Goal: Transaction & Acquisition: Purchase product/service

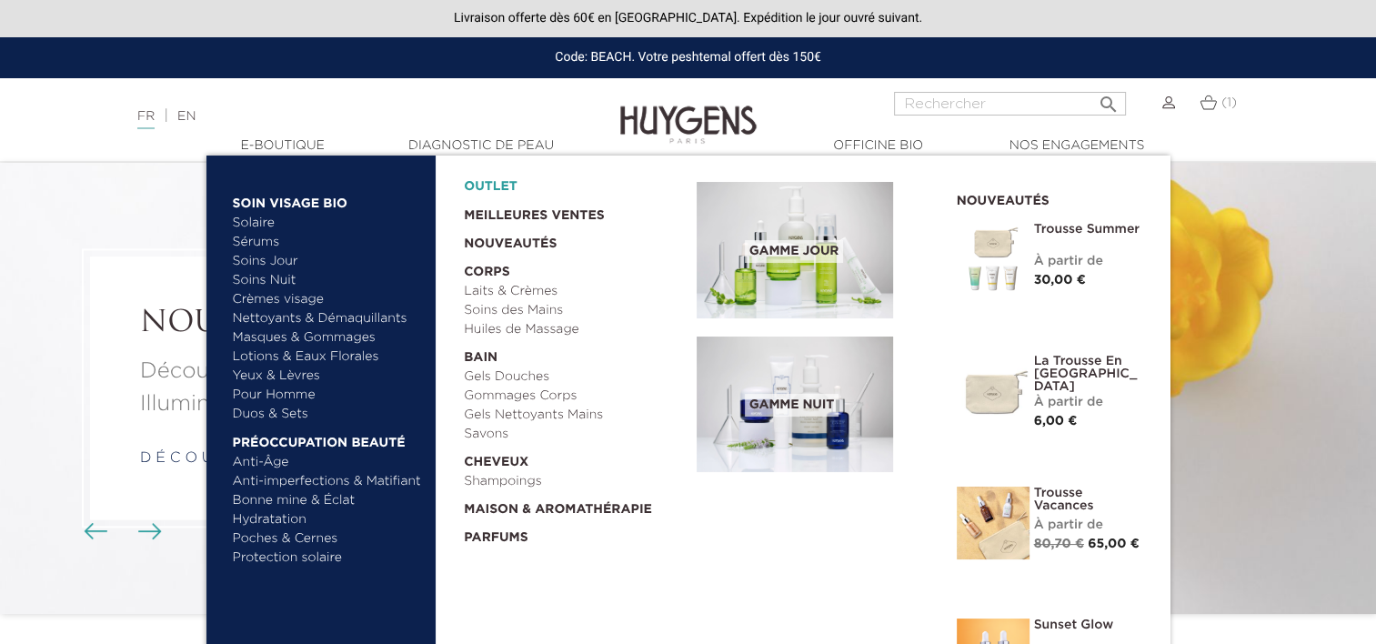
click at [476, 192] on link "OUTLET" at bounding box center [566, 182] width 204 height 28
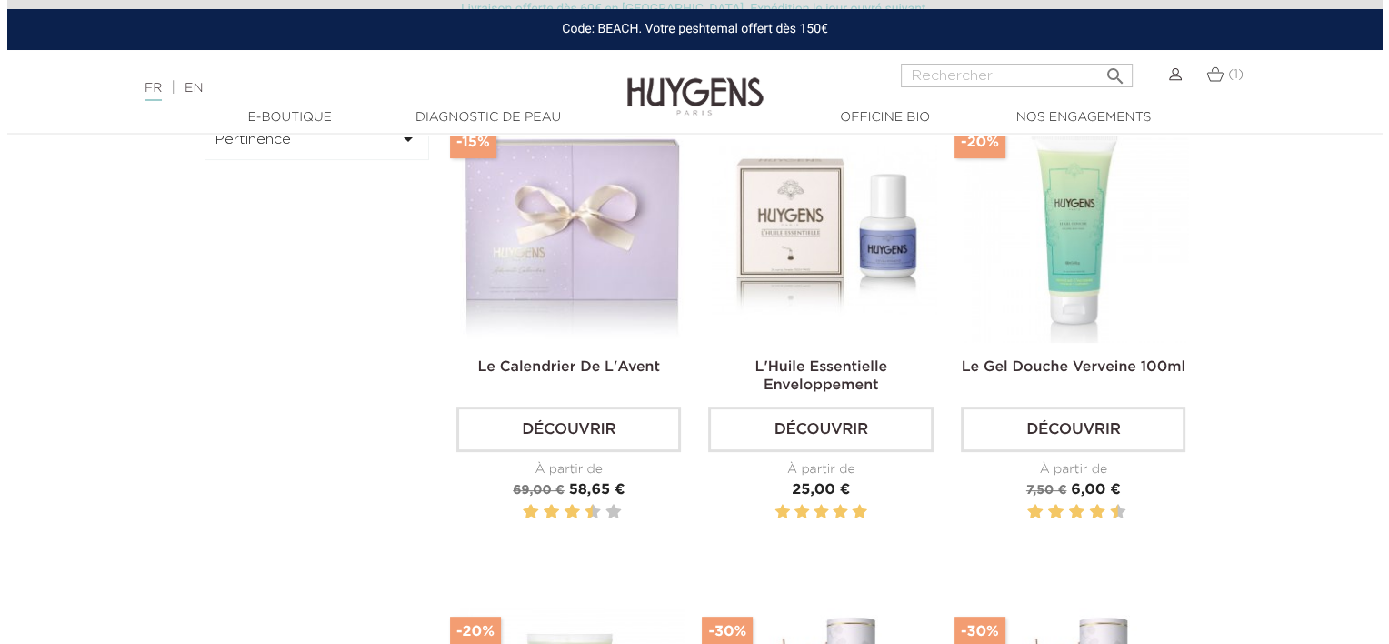
scroll to position [573, 0]
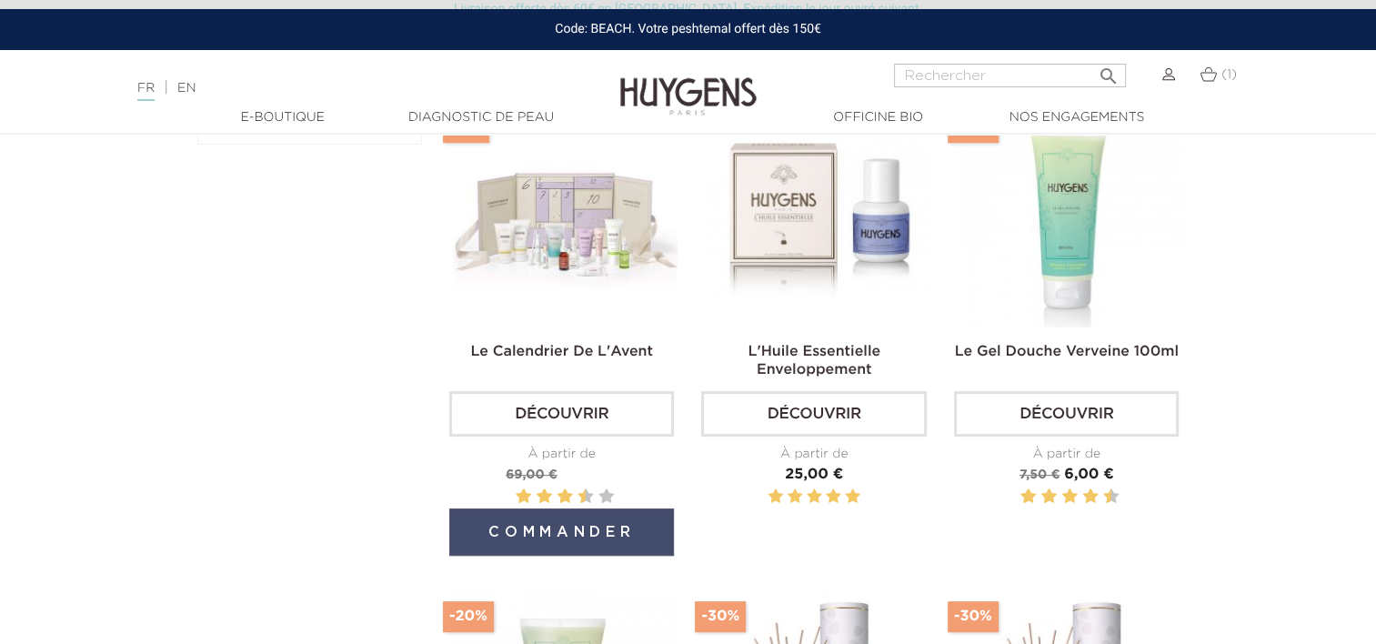
click at [550, 520] on button "Commander" at bounding box center [561, 531] width 225 height 47
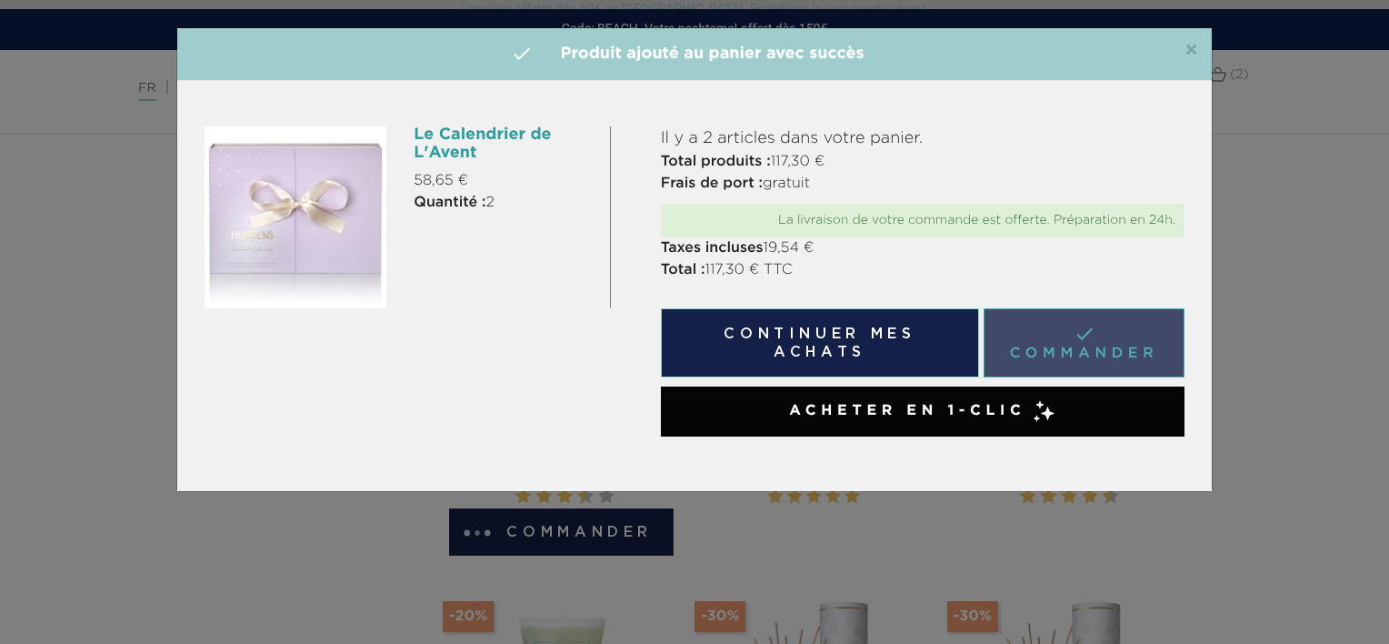
click at [1034, 316] on link " Commander" at bounding box center [1084, 342] width 201 height 69
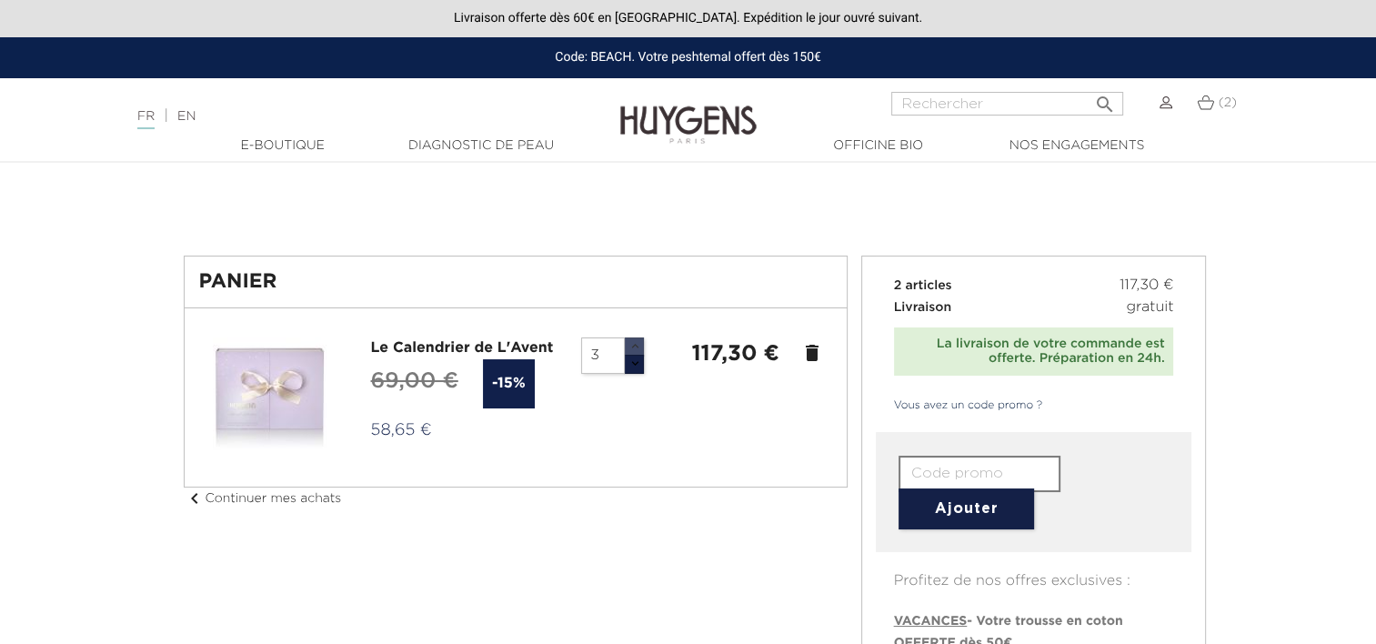
click at [633, 339] on button "button" at bounding box center [634, 346] width 20 height 19
click at [635, 360] on button "button" at bounding box center [634, 364] width 20 height 19
type input "2"
click at [635, 373] on div "1 58,65 € delete" at bounding box center [699, 356] width 264 height 39
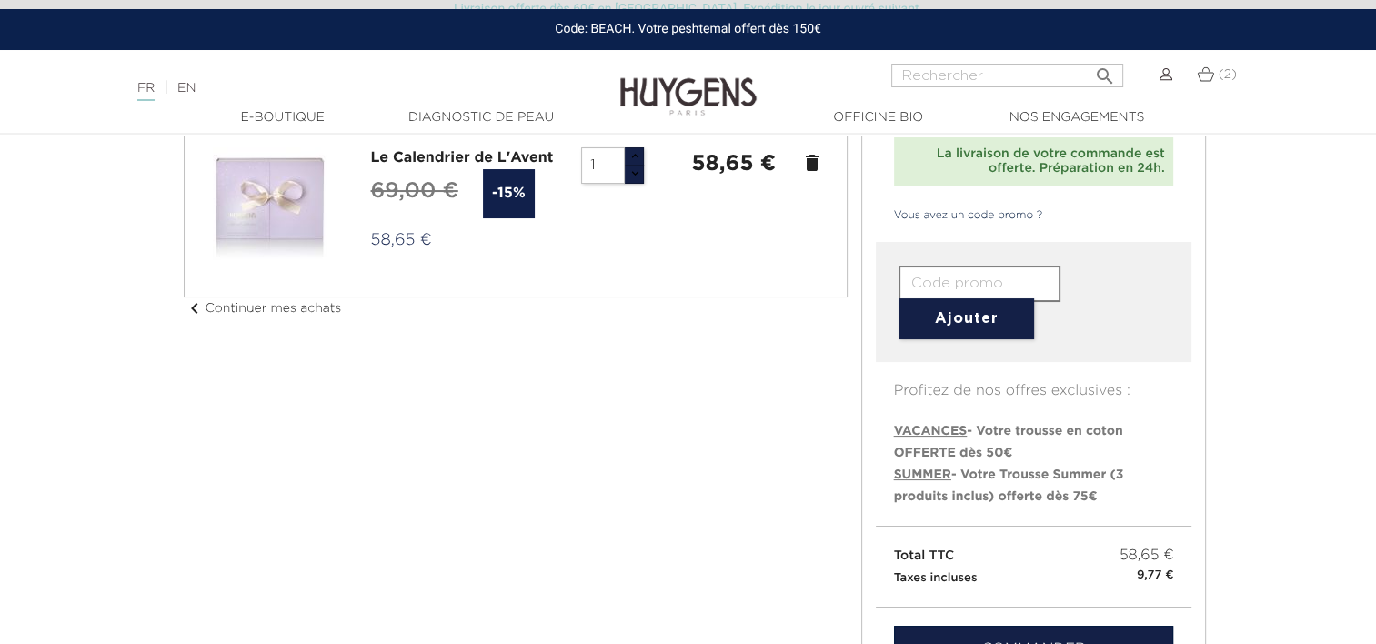
scroll to position [164, 0]
click at [1018, 276] on input "text" at bounding box center [979, 283] width 162 height 36
click at [1019, 315] on button "Ajouter" at bounding box center [965, 317] width 135 height 41
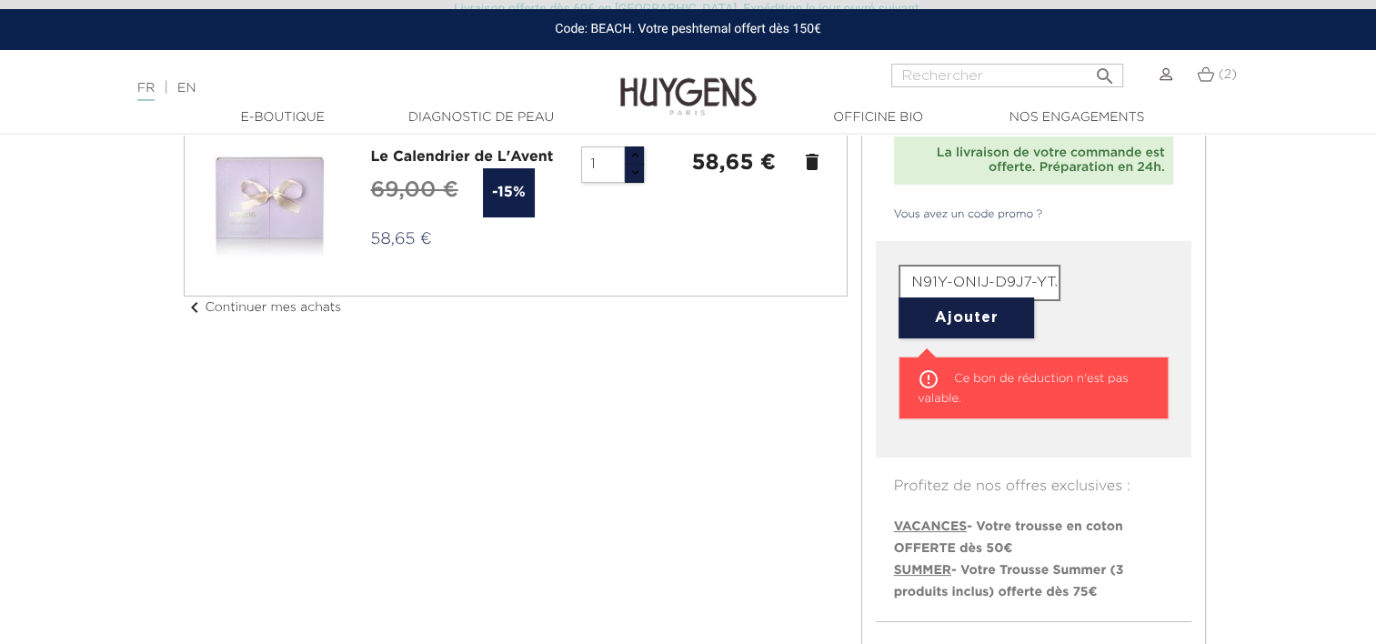
click at [935, 283] on input "N91Y-ONIJ-D9J7-YTJT" at bounding box center [979, 283] width 162 height 36
click at [966, 286] on input "N91Y-ONIJ-D9J7-YTJT" at bounding box center [979, 283] width 162 height 36
type input "N91Y-0NIJ-D9J7-YTJT"
click at [993, 321] on button "Ajouter" at bounding box center [965, 317] width 135 height 41
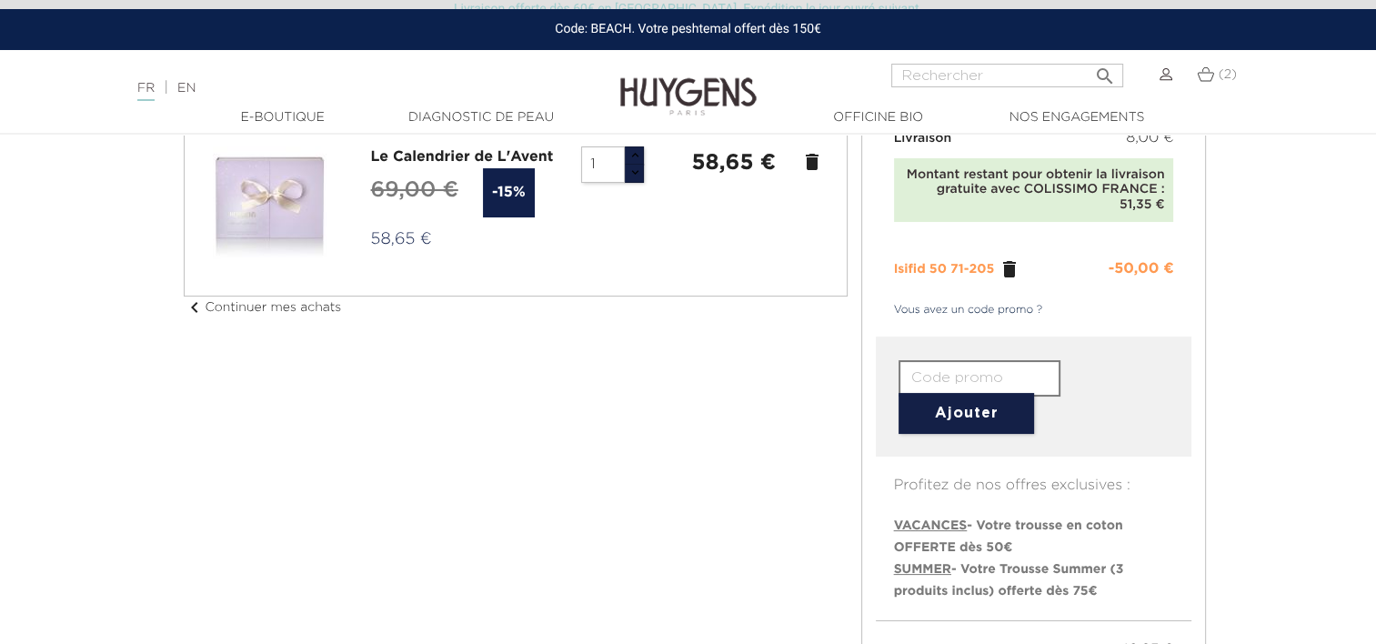
click at [1003, 315] on link "Vous avez un code promo ?" at bounding box center [959, 310] width 167 height 16
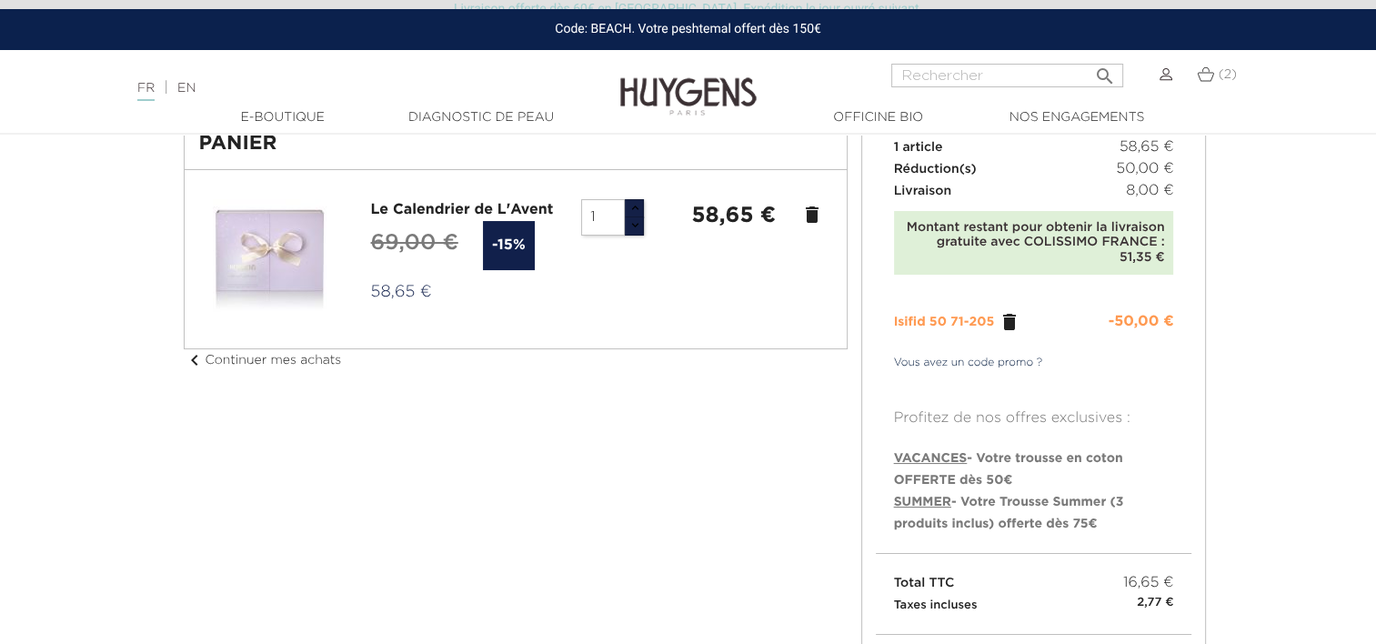
scroll to position [112, 0]
click at [949, 456] on span "VACANCES" at bounding box center [931, 457] width 74 height 13
click at [955, 461] on span "VACANCES" at bounding box center [931, 457] width 74 height 13
drag, startPoint x: 955, startPoint y: 461, endPoint x: 1000, endPoint y: 468, distance: 46.0
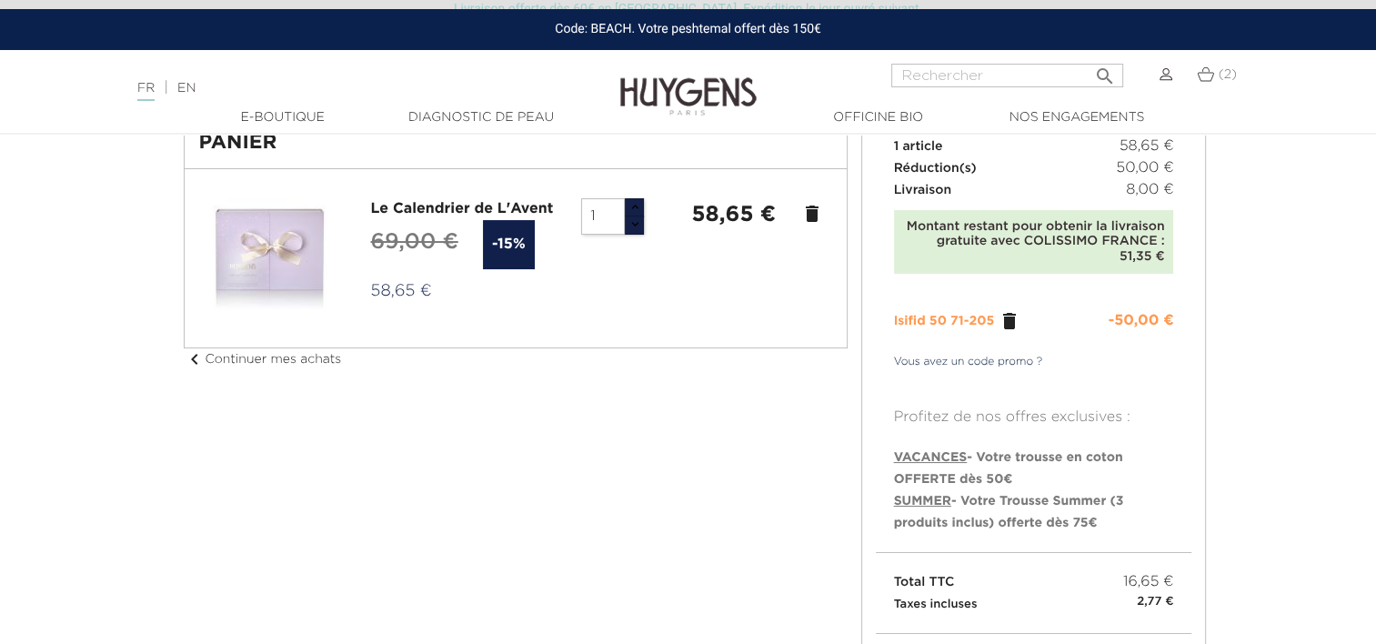
click at [1000, 468] on li "VACANCES - Votre trousse en coton OFFERTE dès 50€" at bounding box center [1034, 468] width 280 height 44
click at [968, 367] on link "Vous avez un code promo ?" at bounding box center [959, 362] width 167 height 16
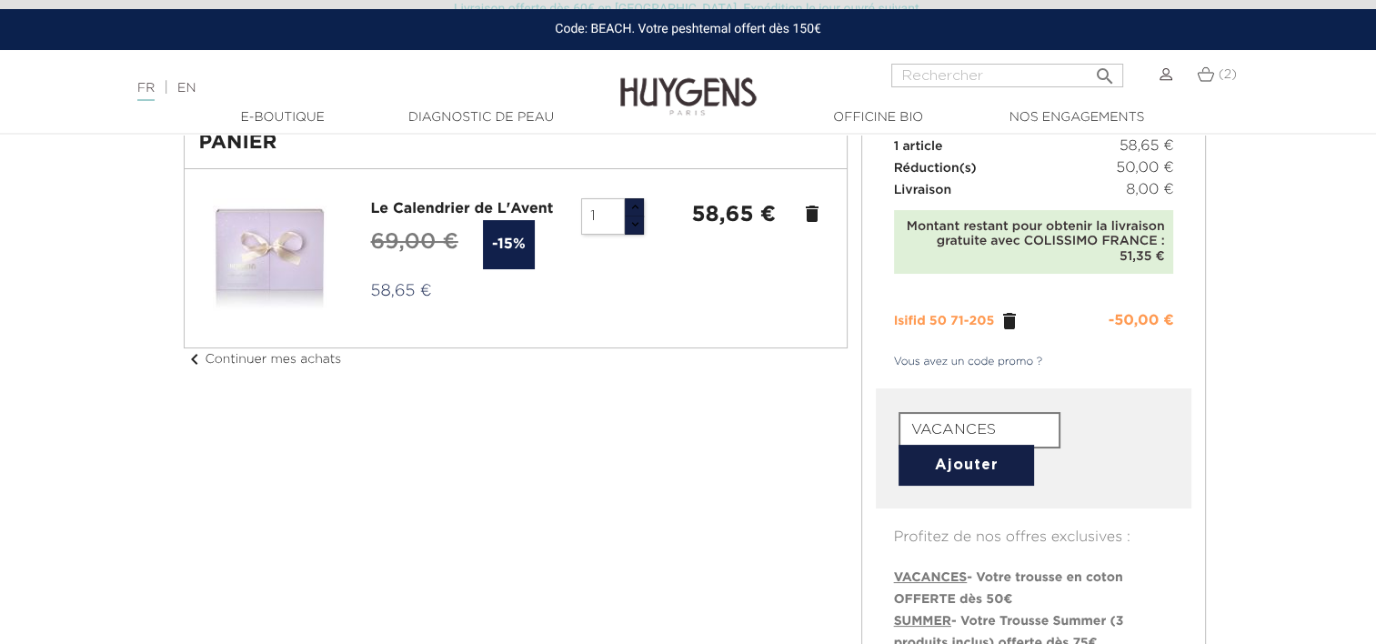
click at [978, 465] on button "Ajouter" at bounding box center [965, 465] width 135 height 41
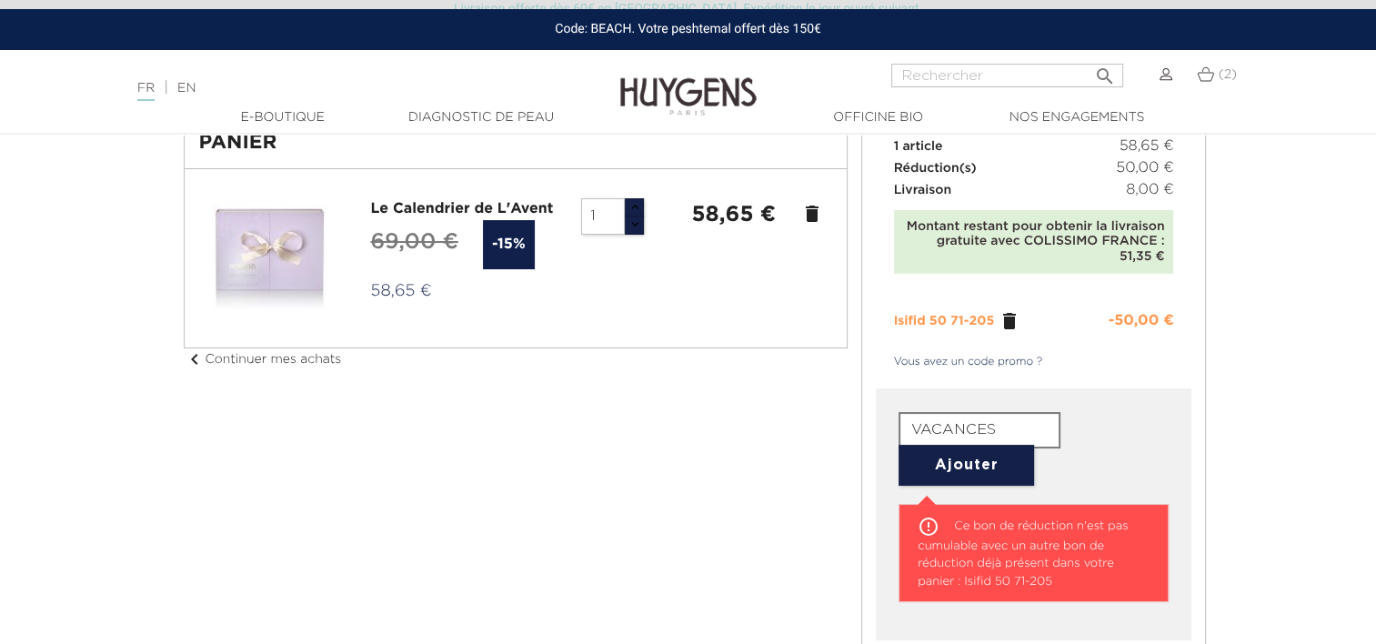
click at [1146, 457] on form "VACANCES Ajouter" at bounding box center [1033, 449] width 270 height 74
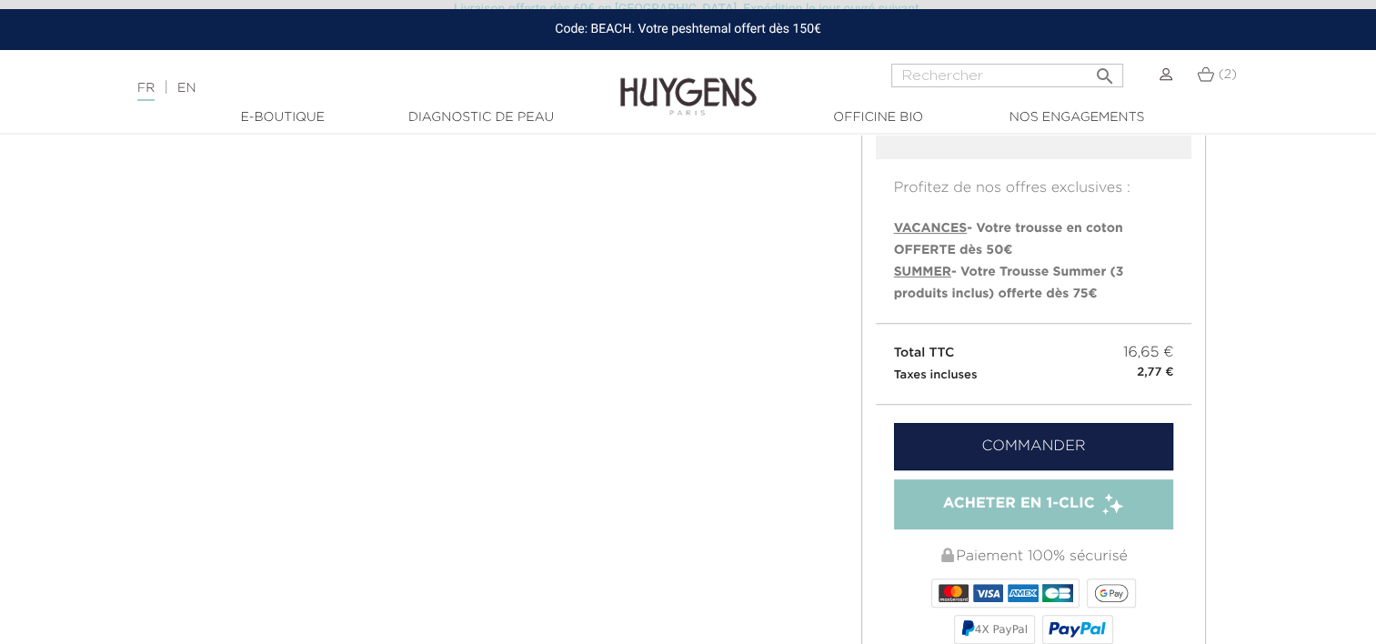
scroll to position [595, 0]
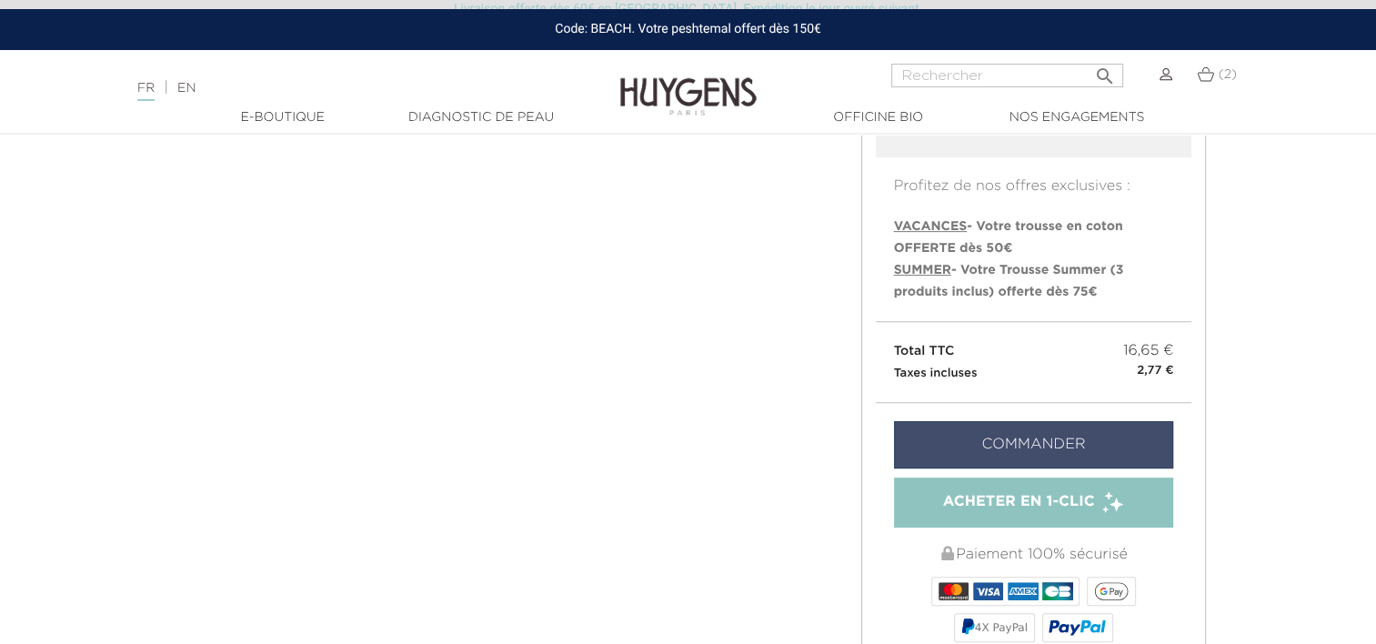
click at [1098, 444] on link "Commander" at bounding box center [1034, 444] width 280 height 47
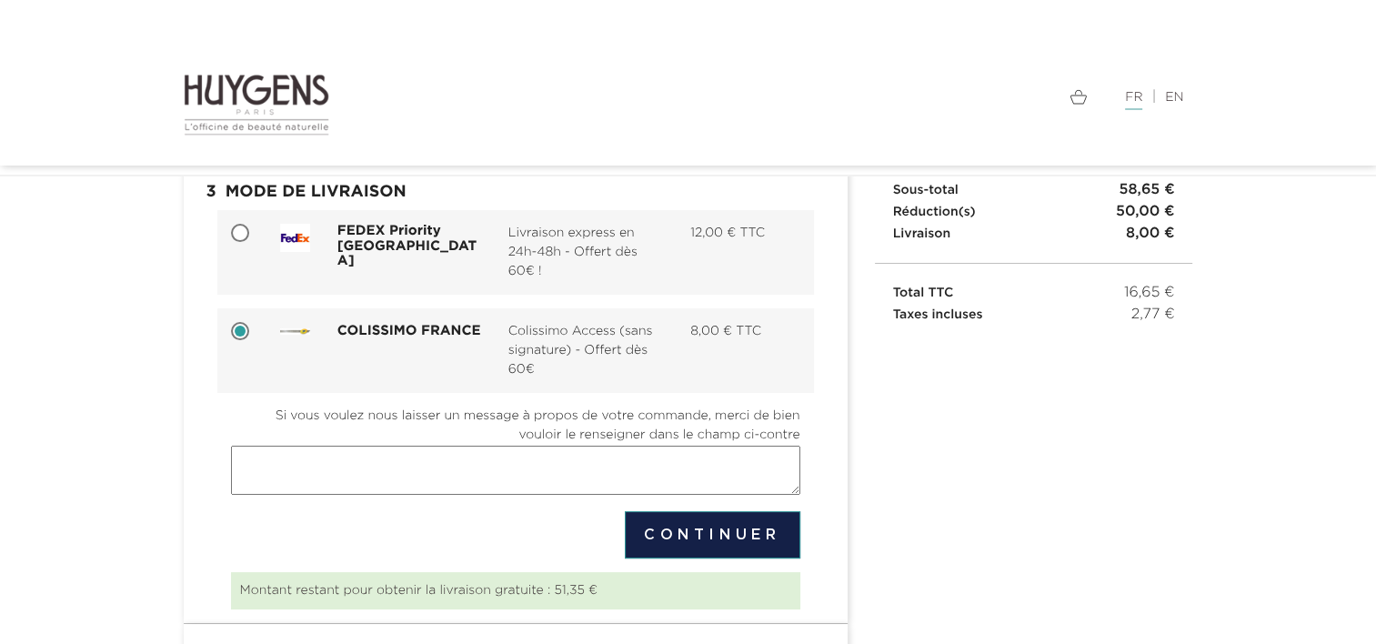
scroll to position [191, 0]
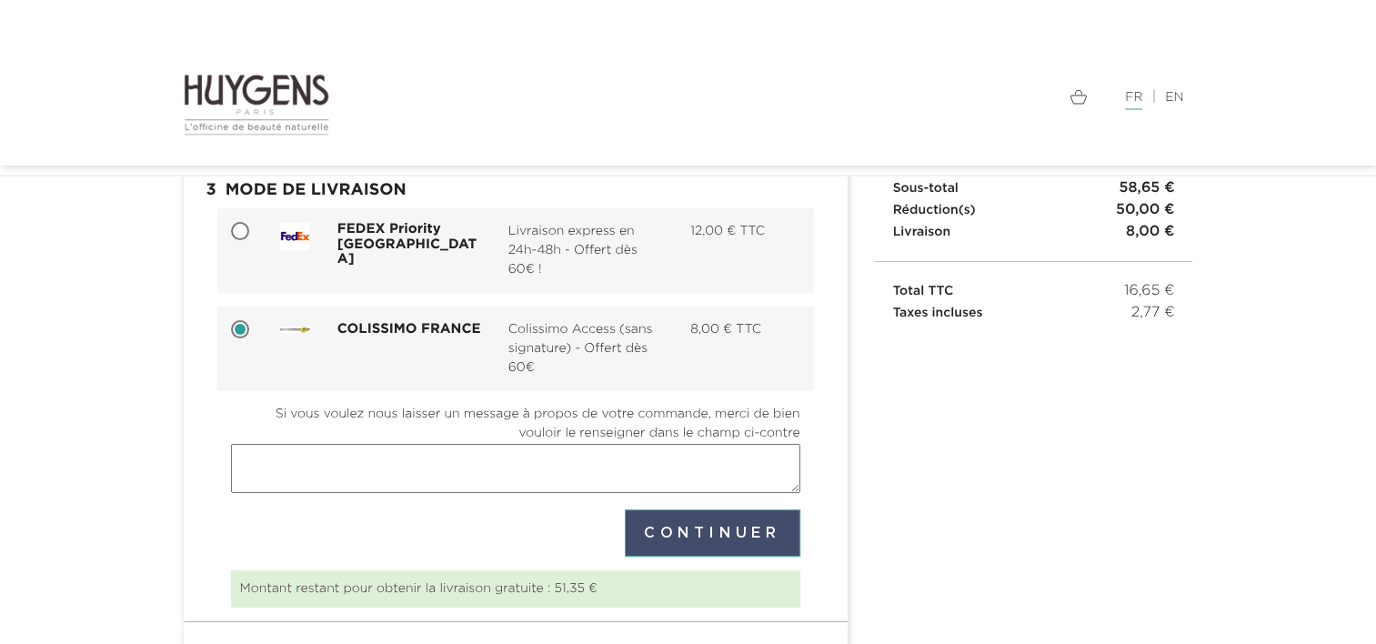
click at [687, 527] on button "Continuer" at bounding box center [713, 532] width 176 height 47
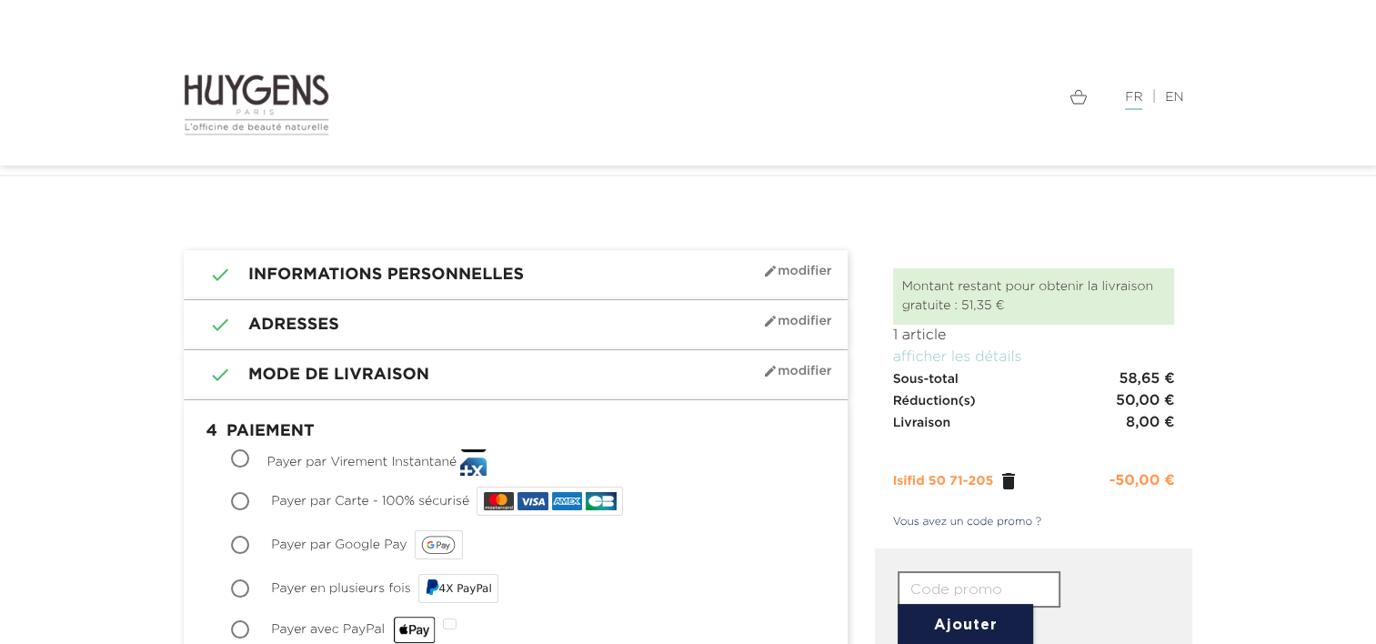
scroll to position [226, 0]
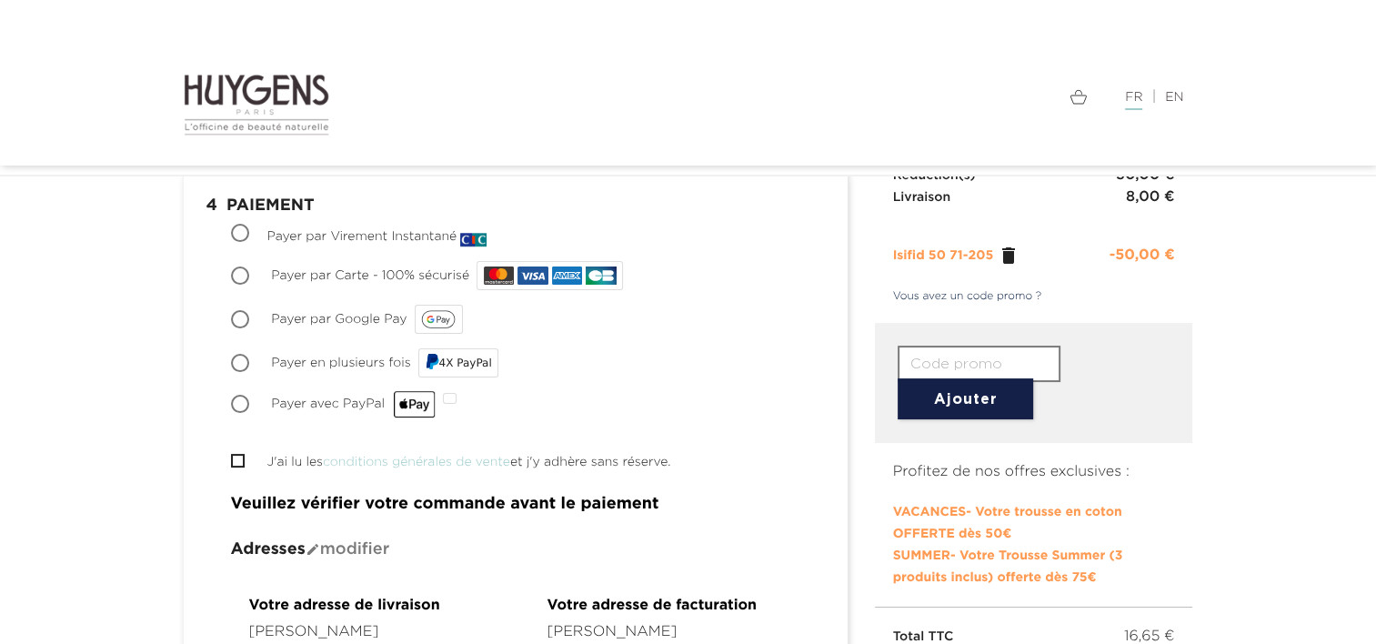
click at [418, 276] on span "Payer par Carte - 100% sécurisé" at bounding box center [370, 275] width 198 height 13
click at [251, 276] on input "Payer par Carte - 100% sécurisé" at bounding box center [242, 277] width 18 height 18
radio input "true"
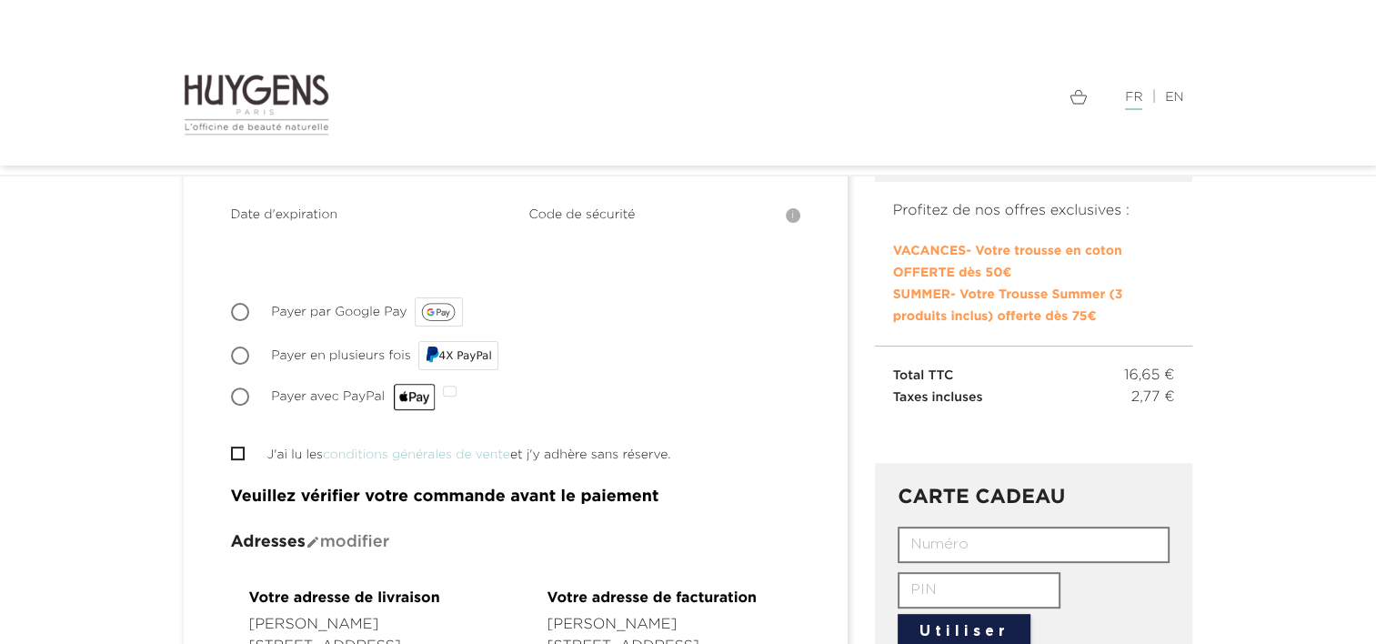
scroll to position [487, 0]
click at [247, 443] on li " J'ai lu les conditions générales de vente et j'y adhère sans réserve." at bounding box center [515, 454] width 569 height 22
click at [240, 446] on input "J'ai lu les conditions générales de vente et j'y adhère sans réserve." at bounding box center [237, 452] width 12 height 12
checkbox input "true"
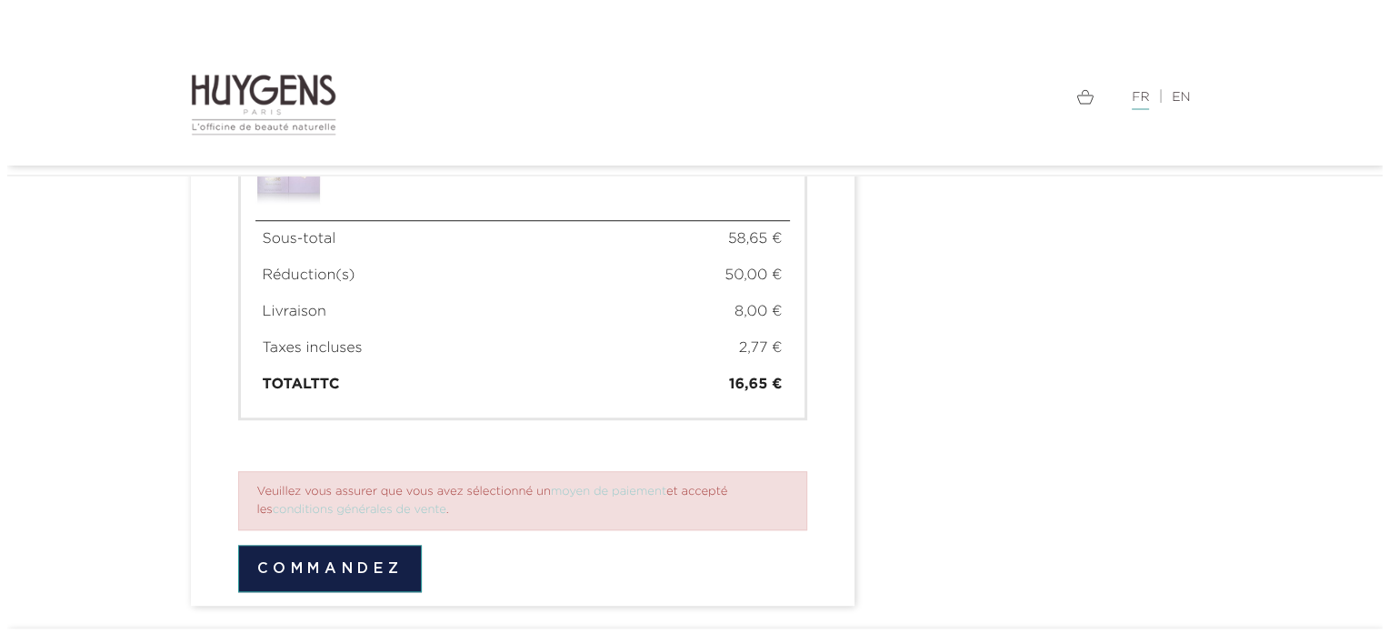
scroll to position [1301, 0]
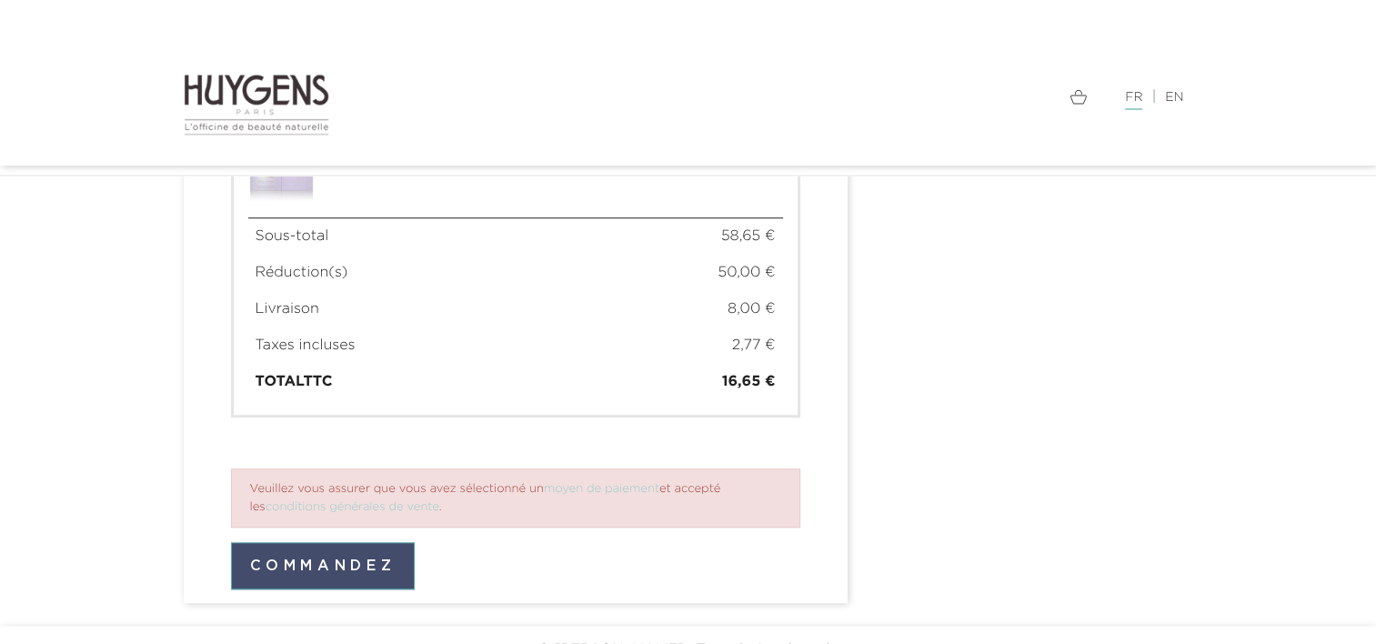
click at [283, 559] on button "Commandez" at bounding box center [323, 565] width 185 height 47
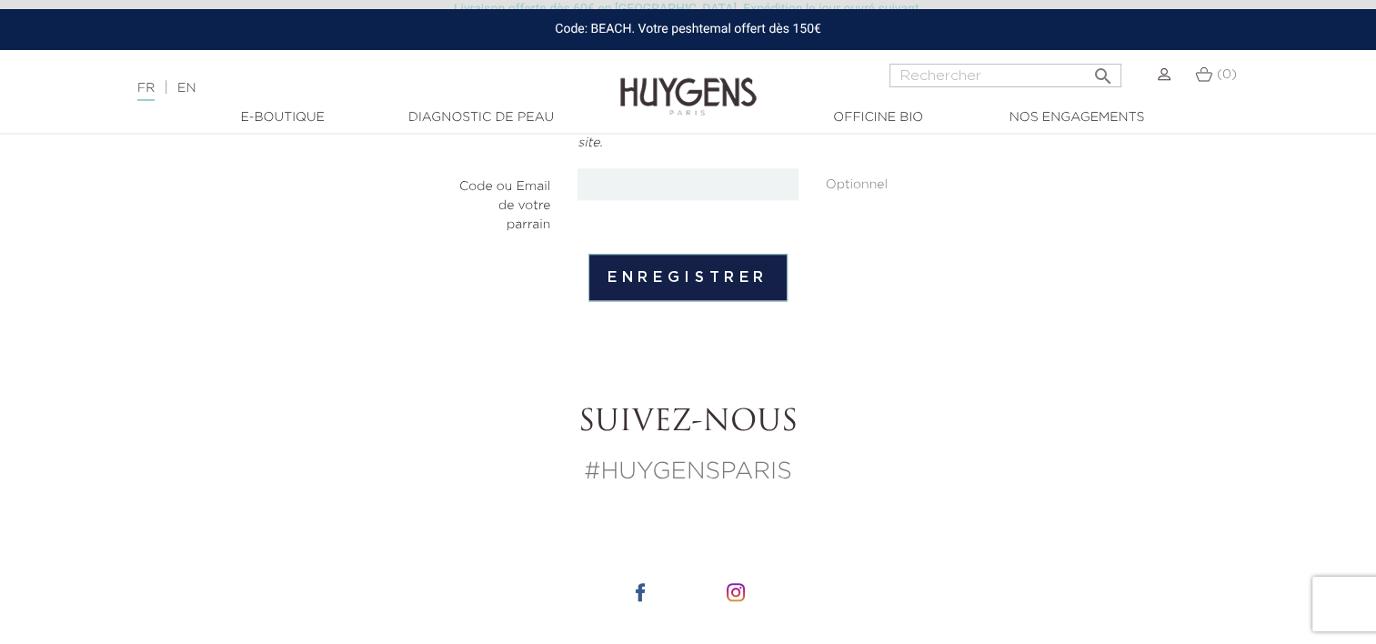
scroll to position [1660, 0]
